Goal: Information Seeking & Learning: Learn about a topic

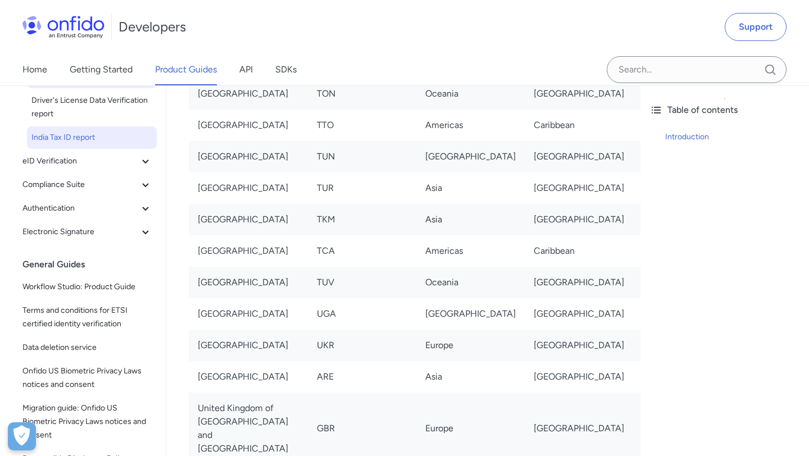
scroll to position [331, 0]
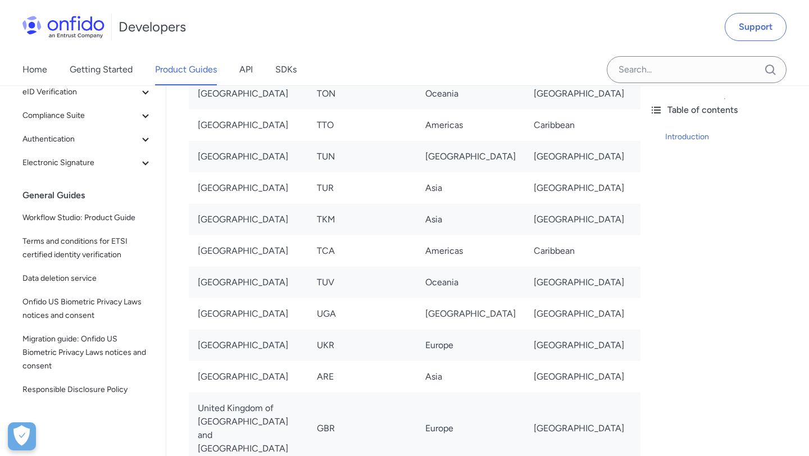
drag, startPoint x: 85, startPoint y: 195, endPoint x: 0, endPoint y: 194, distance: 84.8
click at [0, 195] on div "Back to Home Overview Identity verification Document Verification Document repo…" at bounding box center [83, 105] width 166 height 702
click at [30, 197] on div "General Guides" at bounding box center [91, 195] width 139 height 22
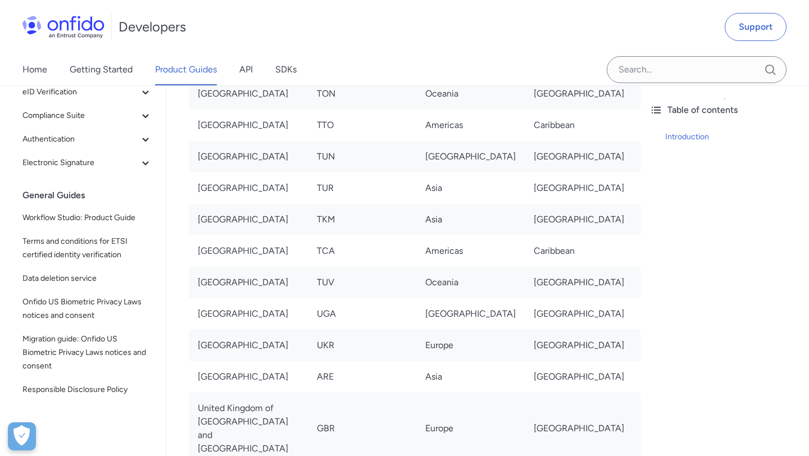
click at [30, 197] on div "General Guides" at bounding box center [91, 195] width 139 height 22
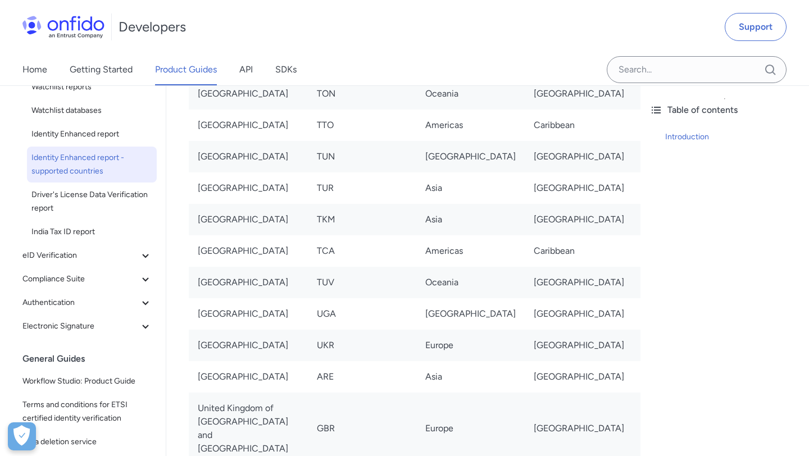
scroll to position [165, 0]
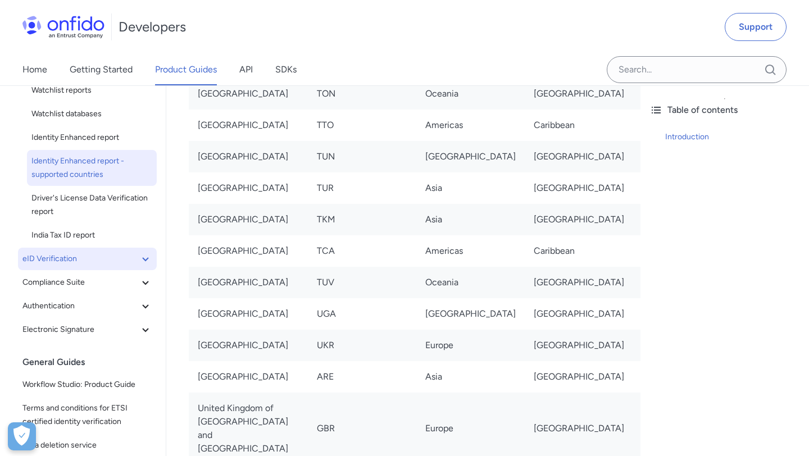
click at [96, 250] on button "eID Verification" at bounding box center [87, 259] width 139 height 22
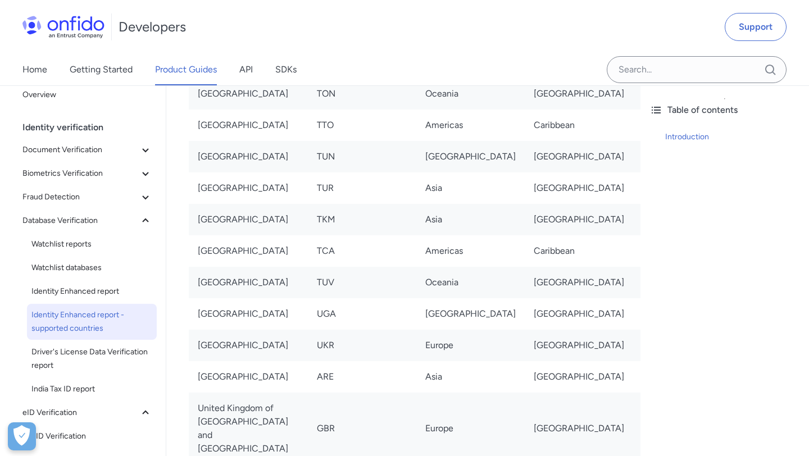
scroll to position [8, 0]
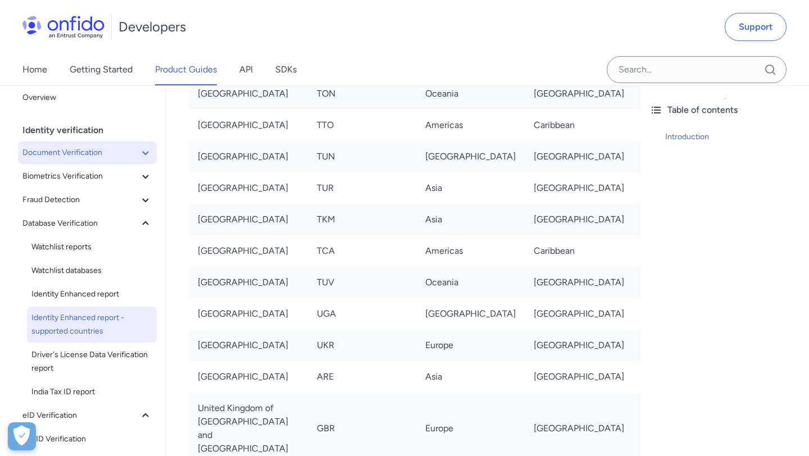
click at [115, 153] on span "Document Verification" at bounding box center [80, 152] width 116 height 13
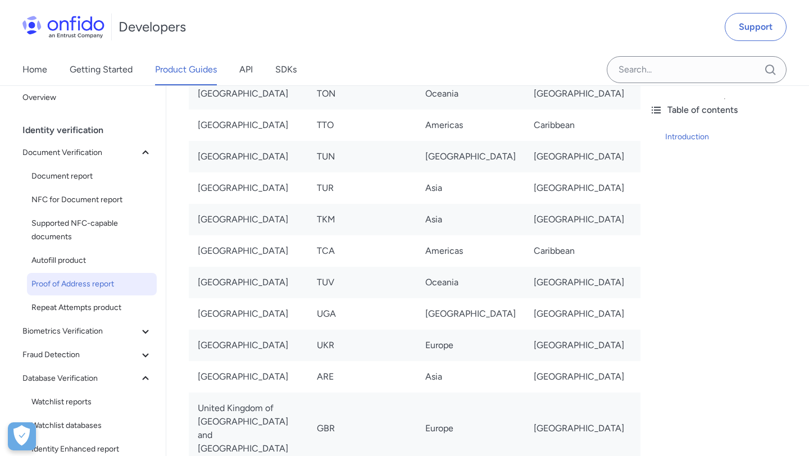
click at [130, 291] on link "Proof of Address report" at bounding box center [92, 284] width 130 height 22
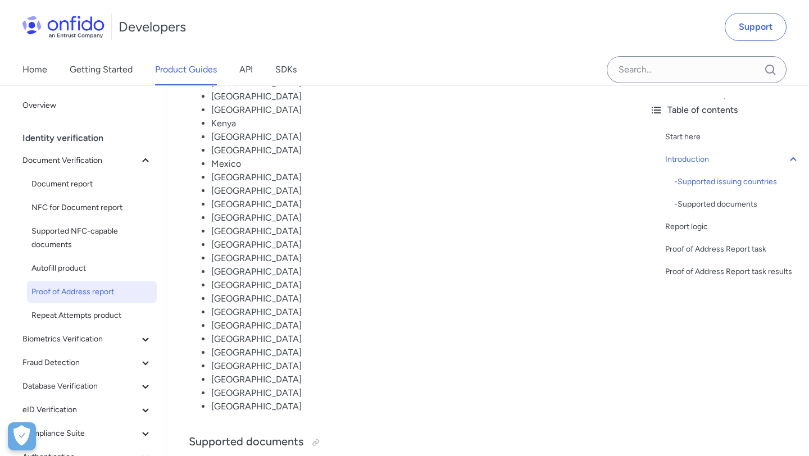
scroll to position [938, 0]
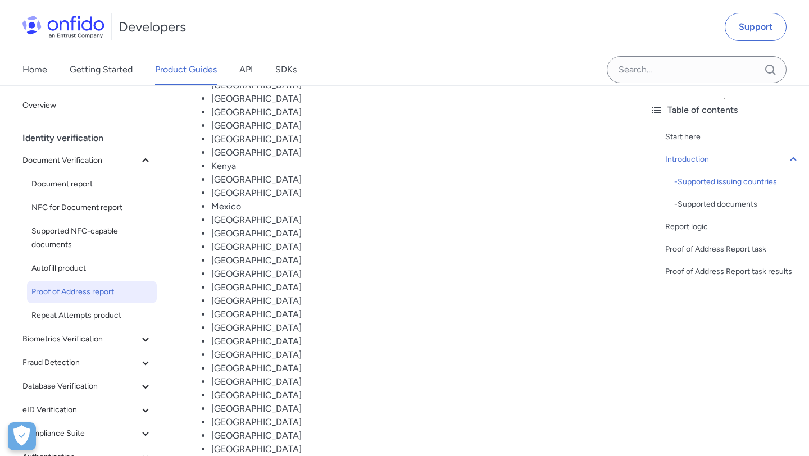
click at [259, 429] on li "[GEOGRAPHIC_DATA]" at bounding box center [414, 435] width 407 height 13
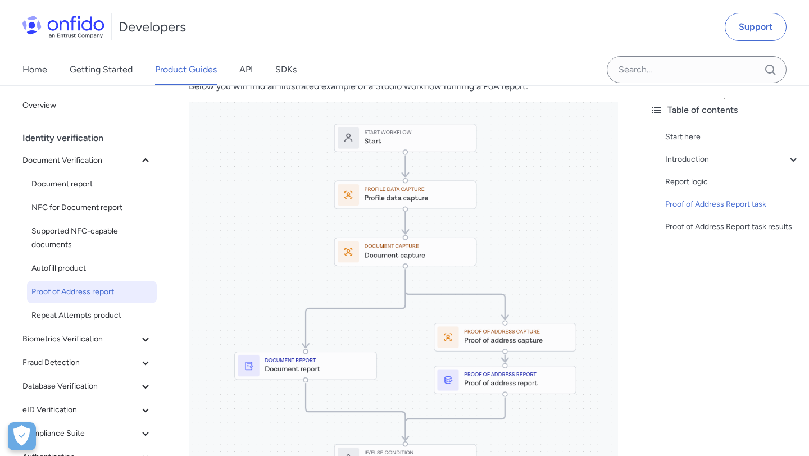
scroll to position [3238, 0]
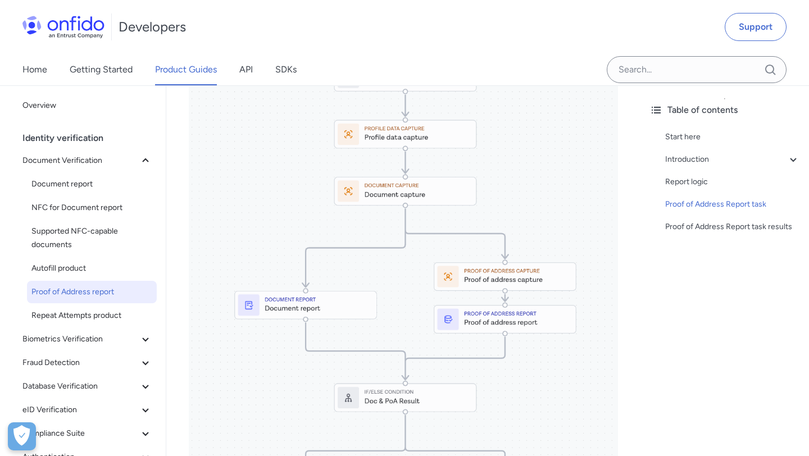
click at [89, 145] on div "Identity verification" at bounding box center [91, 138] width 139 height 22
click at [78, 139] on div "Identity verification" at bounding box center [91, 138] width 139 height 22
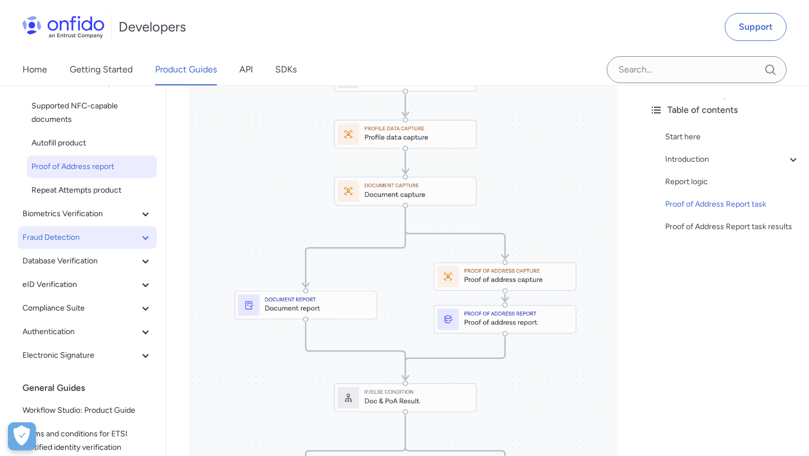
scroll to position [126, 0]
click at [142, 252] on button "Database Verification" at bounding box center [87, 260] width 139 height 22
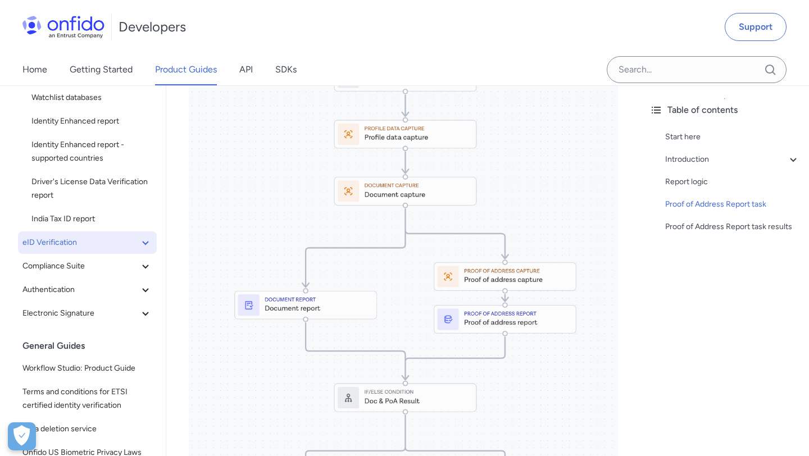
scroll to position [341, 0]
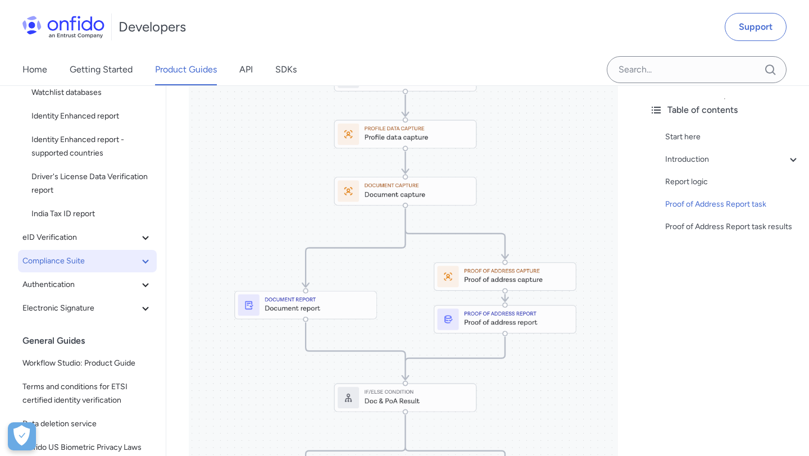
click at [144, 262] on icon at bounding box center [145, 261] width 6 height 4
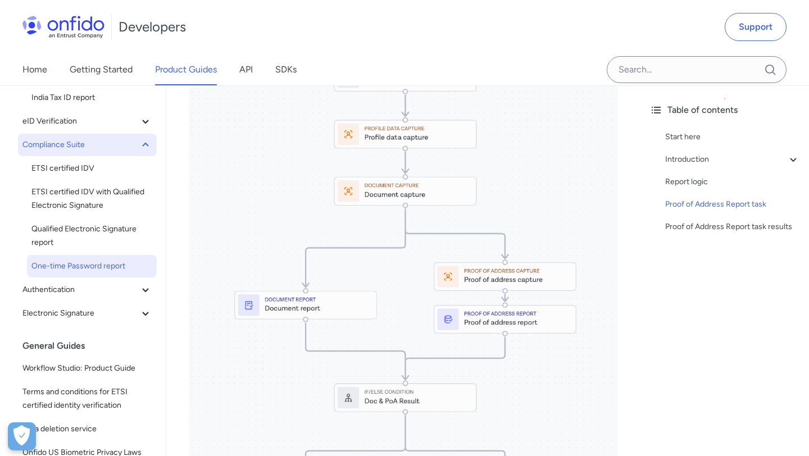
scroll to position [458, 0]
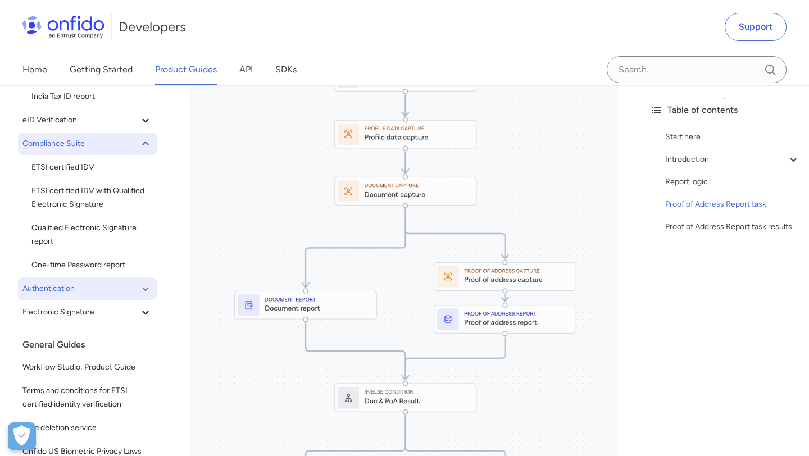
click at [145, 289] on icon at bounding box center [145, 289] width 6 height 4
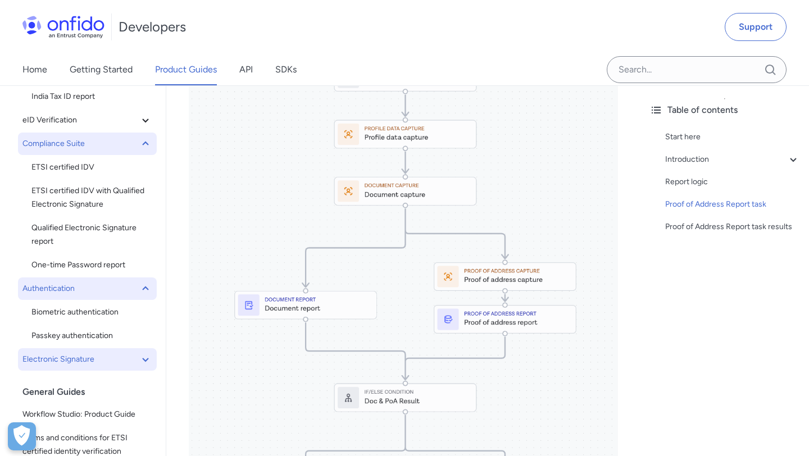
click at [145, 357] on icon at bounding box center [145, 359] width 13 height 13
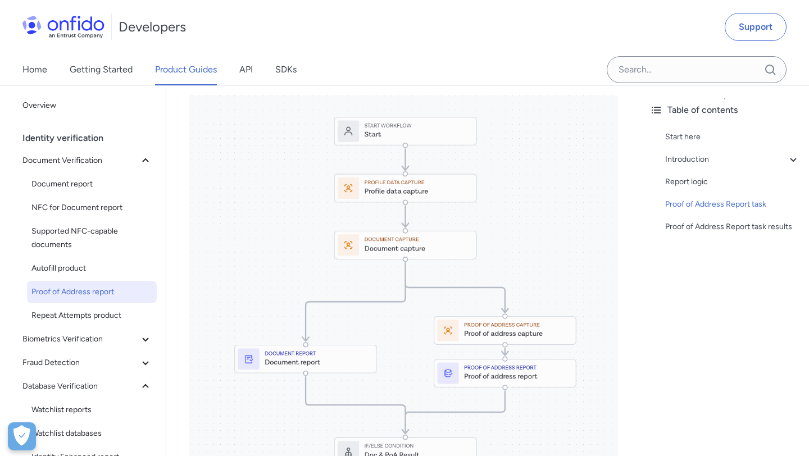
scroll to position [3133, 0]
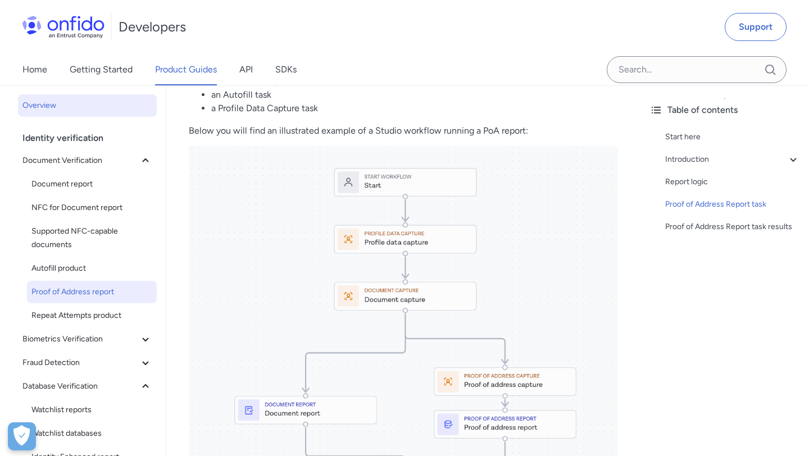
click at [76, 115] on link "Overview" at bounding box center [87, 105] width 139 height 22
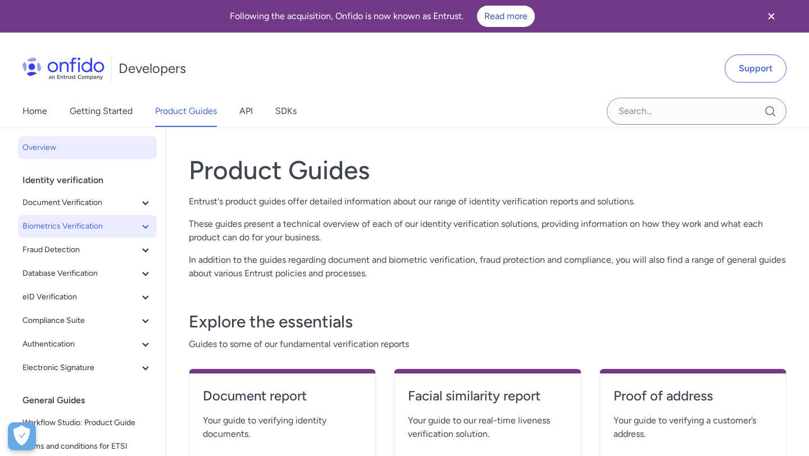
click at [112, 221] on span "Biometrics Verification" at bounding box center [80, 226] width 116 height 13
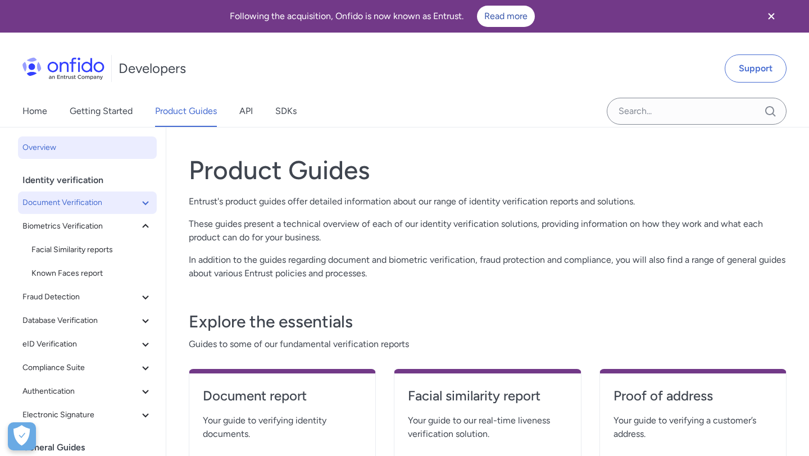
click at [115, 208] on span "Document Verification" at bounding box center [80, 202] width 116 height 13
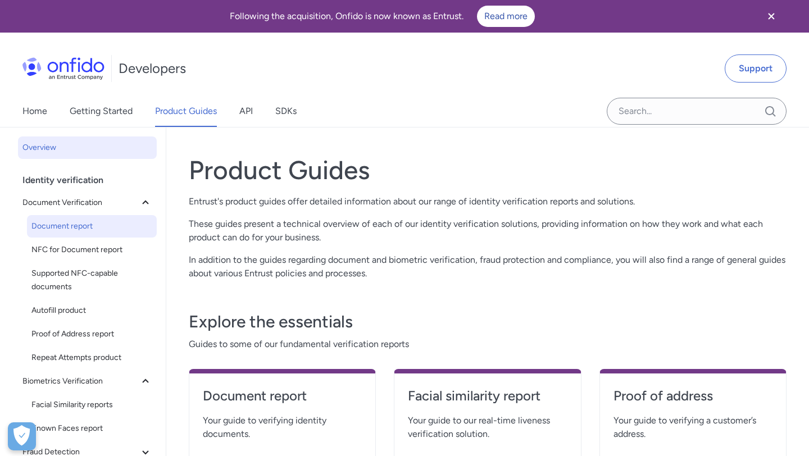
click at [100, 229] on span "Document report" at bounding box center [91, 226] width 121 height 13
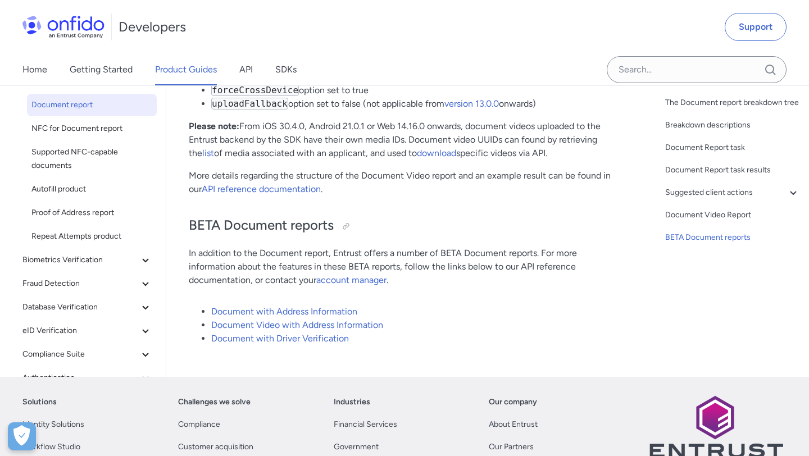
scroll to position [8702, 0]
